Goal: Task Accomplishment & Management: Use online tool/utility

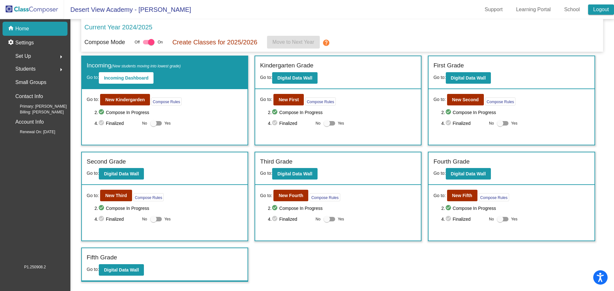
click at [614, 105] on mat-sidenav-content "Current Year 2024/2025 Compose Mode Off On Create Classes for 2025/2026 Move to…" at bounding box center [342, 155] width 544 height 272
click at [532, 106] on div "Go to: New Second Compose Rules 2. check_circle Compose In Progress 4. check_ci…" at bounding box center [512, 117] width 166 height 56
click at [477, 96] on button "New Second" at bounding box center [465, 100] width 37 height 12
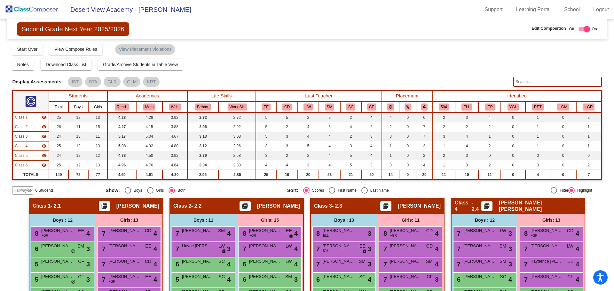
click at [46, 11] on img at bounding box center [32, 9] width 64 height 19
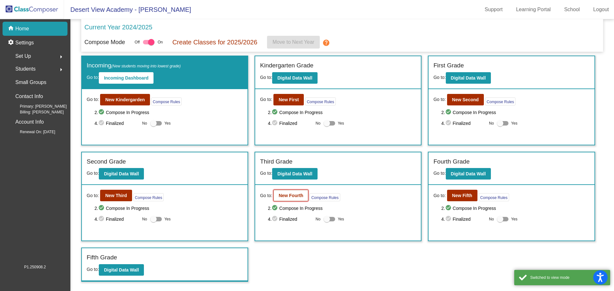
click at [299, 198] on b "New Fourth" at bounding box center [291, 195] width 25 height 5
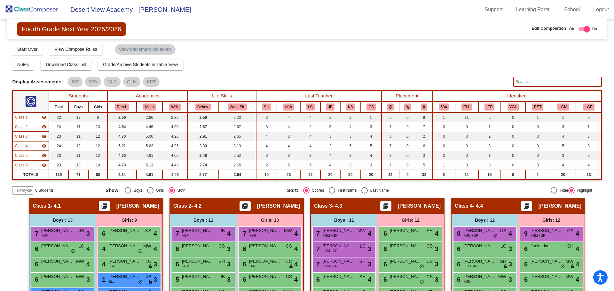
click at [53, 12] on img at bounding box center [32, 9] width 64 height 19
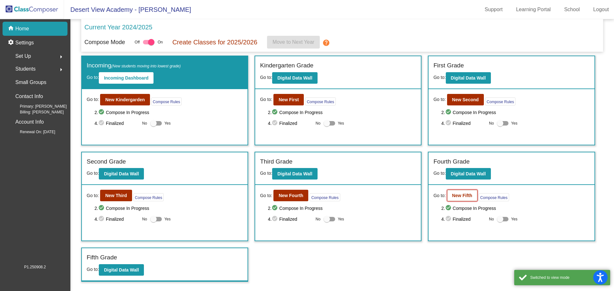
click at [464, 192] on button "New Fifth" at bounding box center [462, 196] width 30 height 12
